Goal: Task Accomplishment & Management: Use online tool/utility

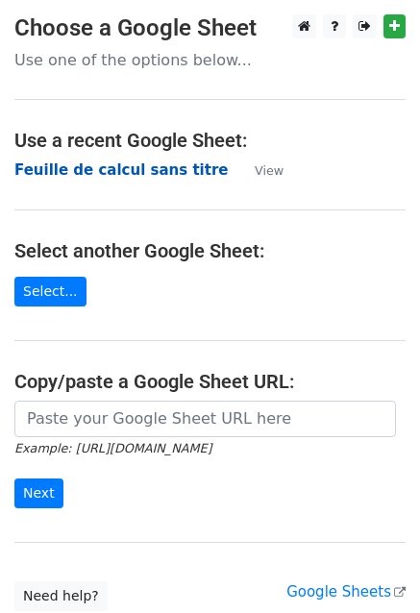
click at [48, 174] on strong "Feuille de calcul sans titre" at bounding box center [120, 169] width 213 height 17
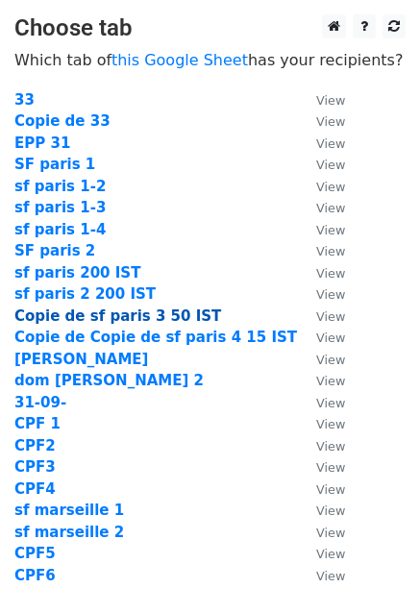
click at [118, 317] on strong "Copie de sf paris 3 50 IST" at bounding box center [117, 315] width 206 height 17
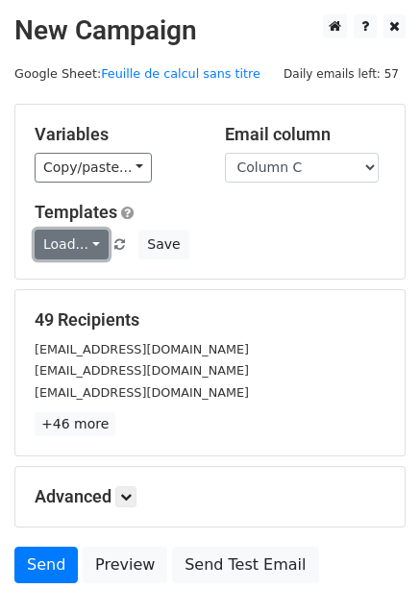
click at [65, 246] on link "Load..." at bounding box center [72, 245] width 74 height 30
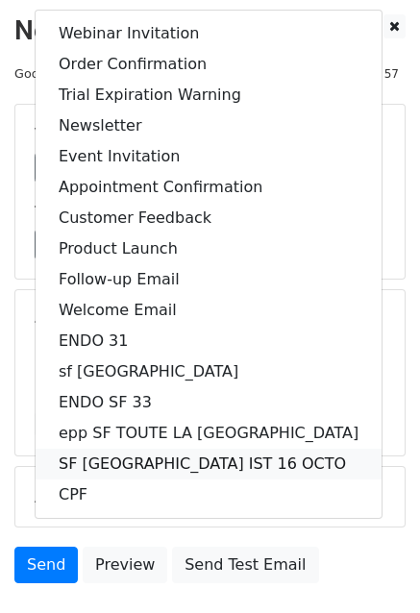
click at [123, 464] on link "SF PARIS IST 16 OCTO" at bounding box center [209, 464] width 346 height 31
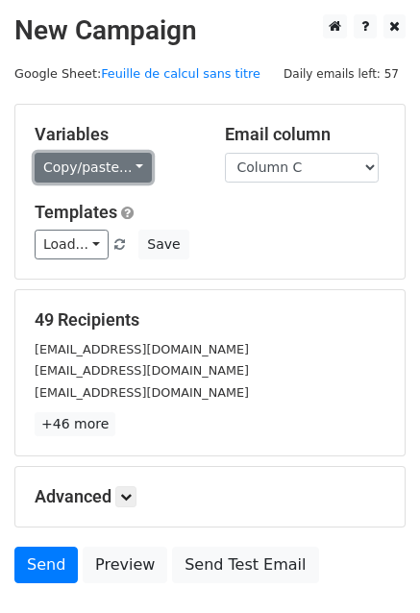
click at [76, 170] on link "Copy/paste..." at bounding box center [93, 168] width 117 height 30
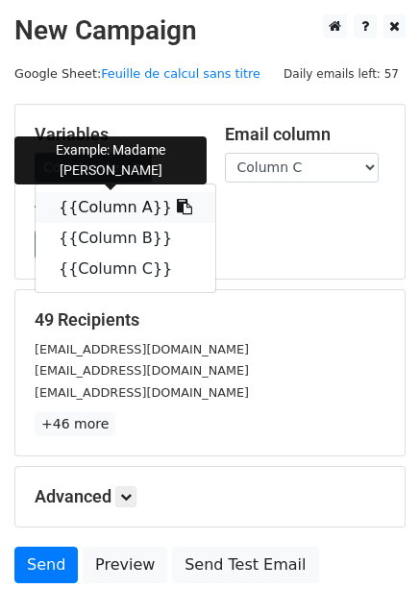
click at [85, 207] on link "{{Column A}}" at bounding box center [126, 207] width 180 height 31
